Goal: Obtain resource: Download file/media

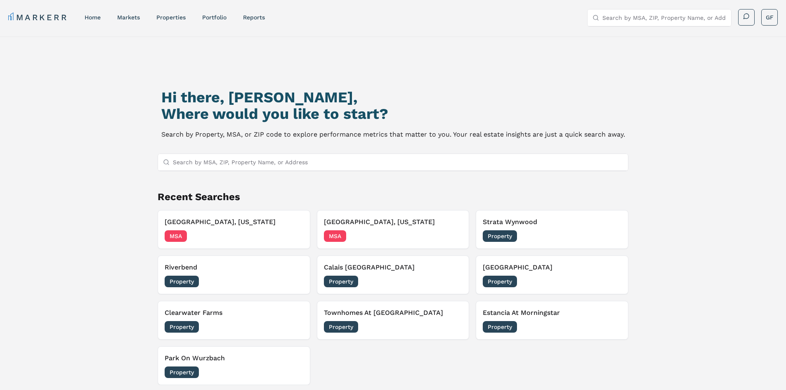
click at [216, 168] on input "Search by MSA, ZIP, Property Name, or Address" at bounding box center [398, 162] width 451 height 17
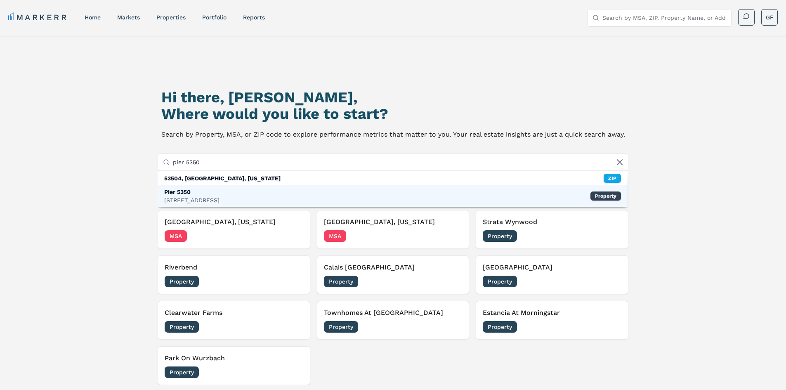
type input "pier 5350"
click at [268, 201] on div "Pier [GEOGRAPHIC_DATA][STREET_ADDRESS] Property" at bounding box center [393, 195] width 471 height 21
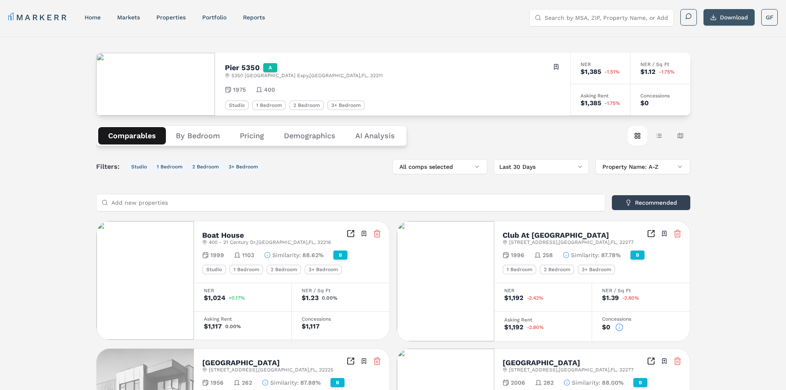
click at [722, 20] on button "Download" at bounding box center [729, 17] width 51 height 17
drag, startPoint x: 293, startPoint y: 137, endPoint x: 348, endPoint y: 132, distance: 55.6
click at [293, 137] on button "Demographics" at bounding box center [309, 135] width 71 height 17
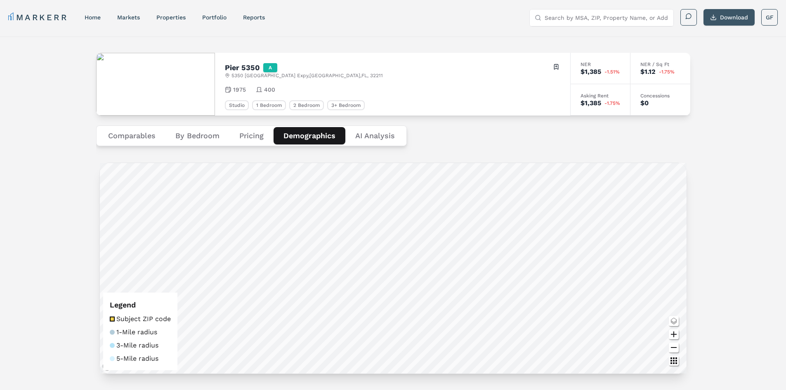
click at [724, 13] on button "Download" at bounding box center [729, 17] width 51 height 17
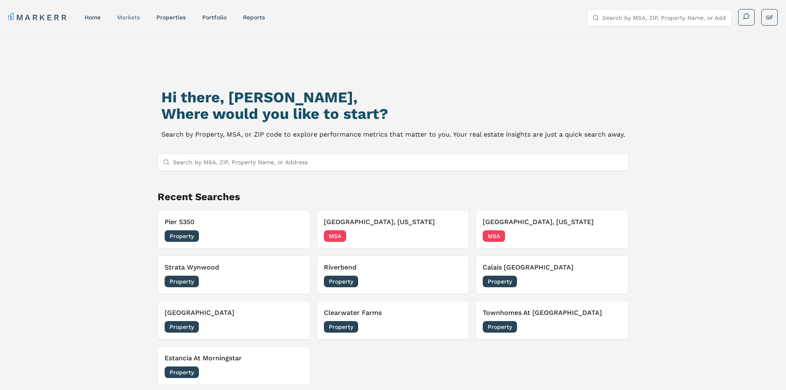
click at [125, 18] on link "markets" at bounding box center [128, 17] width 23 height 7
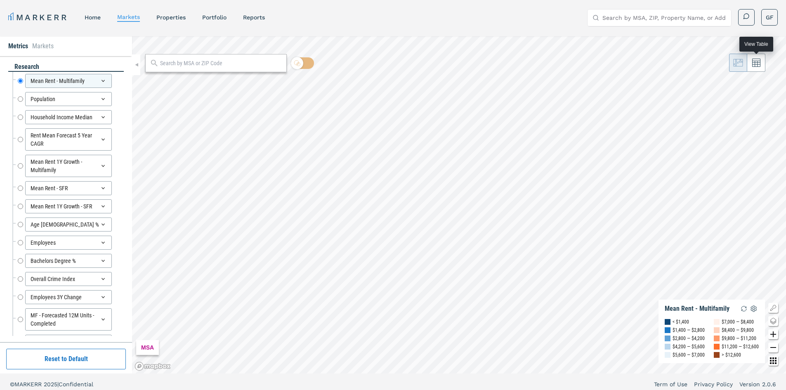
click at [757, 64] on icon at bounding box center [757, 63] width 8 height 8
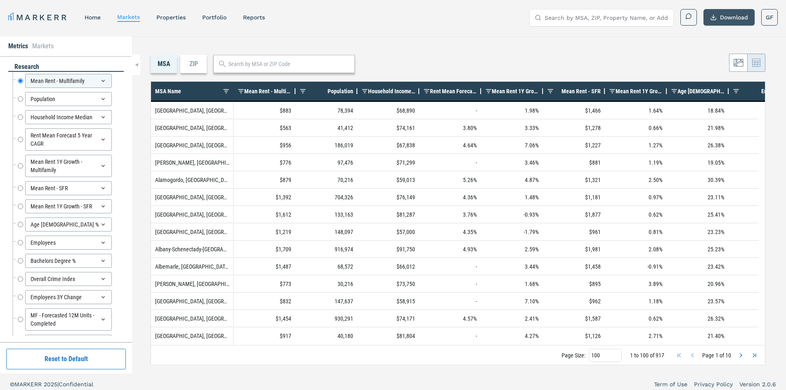
click at [715, 19] on button "Download" at bounding box center [729, 17] width 51 height 17
